Goal: Transaction & Acquisition: Purchase product/service

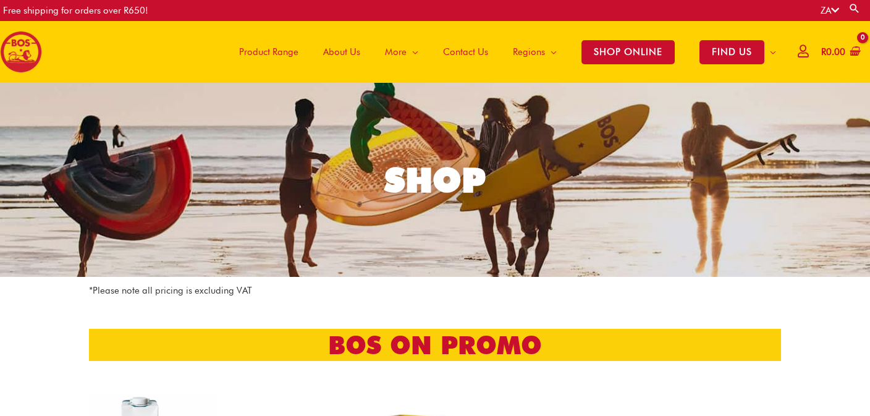
click at [283, 51] on span "Product Range" at bounding box center [268, 51] width 59 height 37
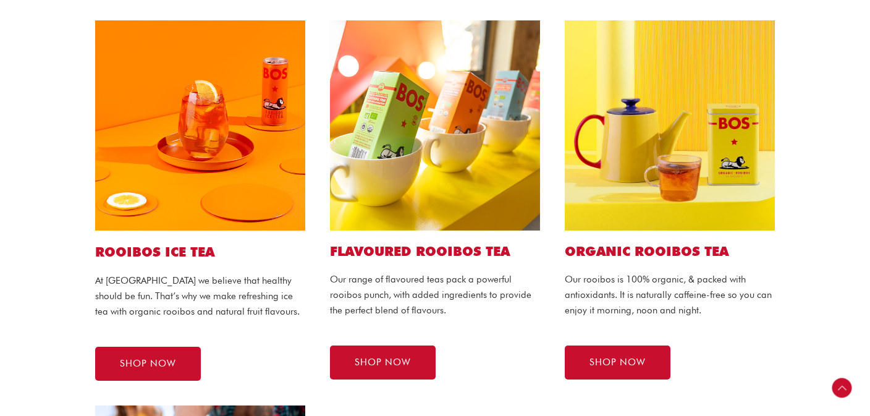
scroll to position [309, 0]
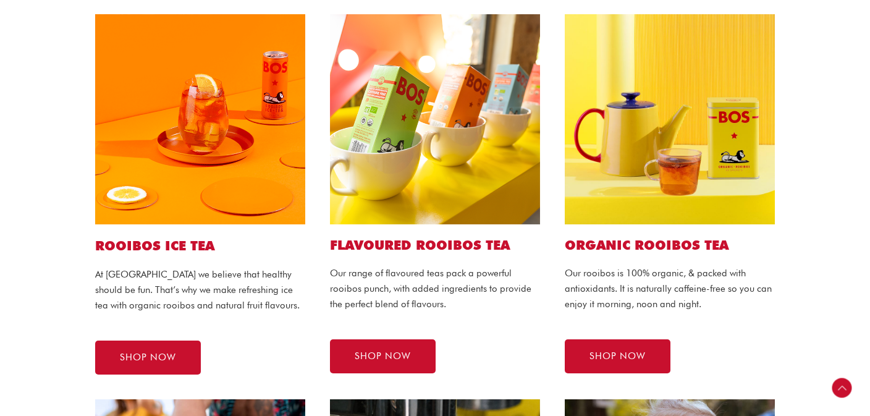
scroll to position [293, 0]
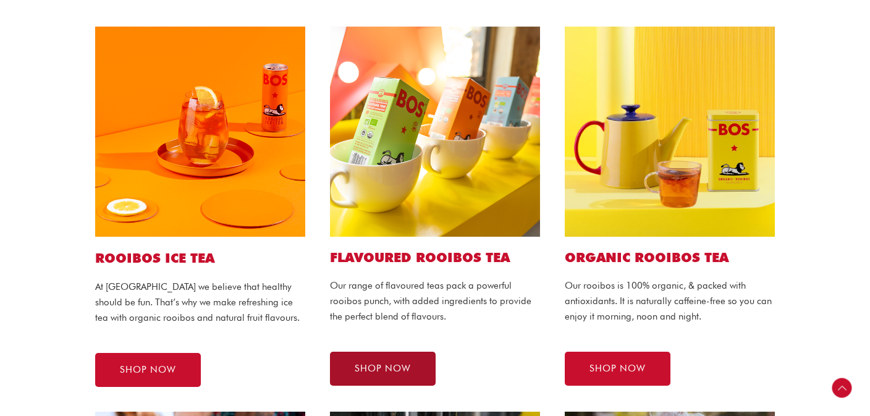
click at [373, 364] on span "SHOP NOW" at bounding box center [383, 368] width 56 height 9
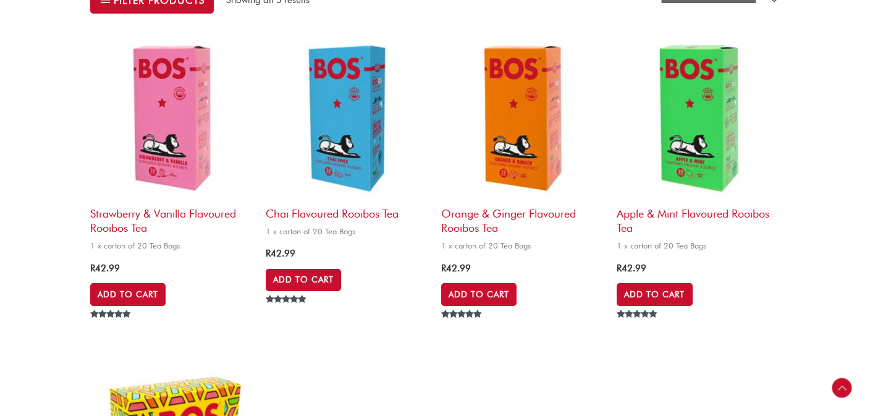
scroll to position [406, 0]
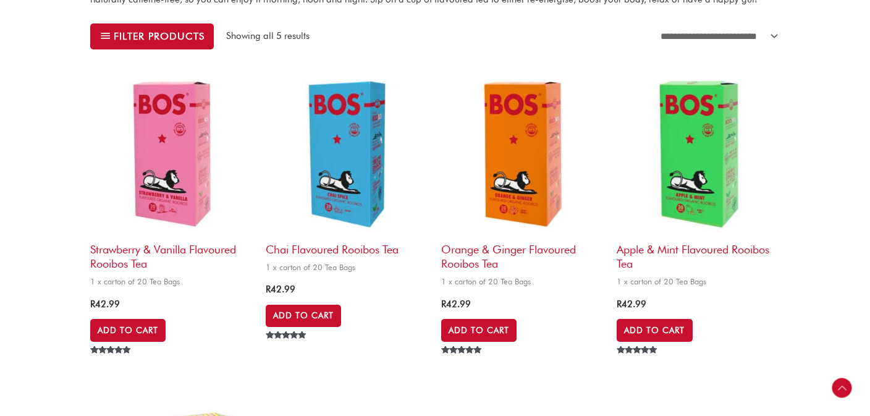
click at [869, 149] on html "Skip to content Free shipping for orders over R650! ZA Search for: Search Main …" at bounding box center [435, 379] width 870 height 1571
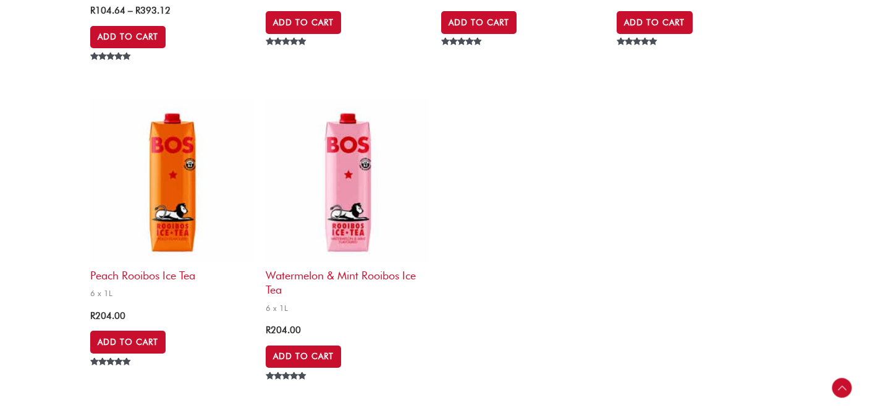
scroll to position [2549, 0]
